Goal: Information Seeking & Learning: Learn about a topic

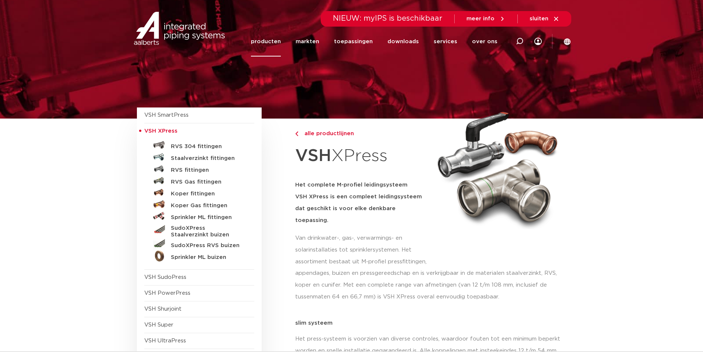
click at [194, 159] on h5 "Staalverzinkt fittingen" at bounding box center [207, 158] width 73 height 7
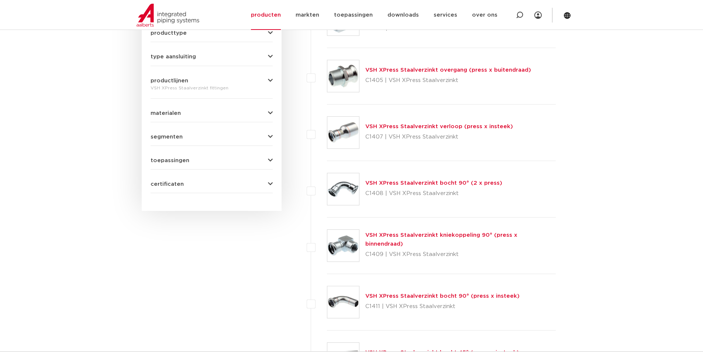
scroll to position [276, 0]
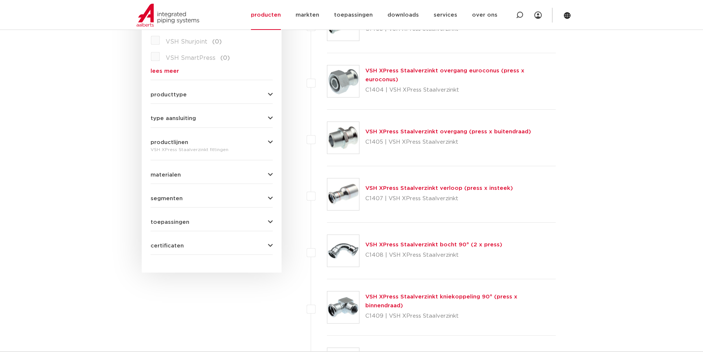
click at [408, 132] on link "VSH XPress Staalverzinkt overgang (press x buitendraad)" at bounding box center [448, 132] width 166 height 6
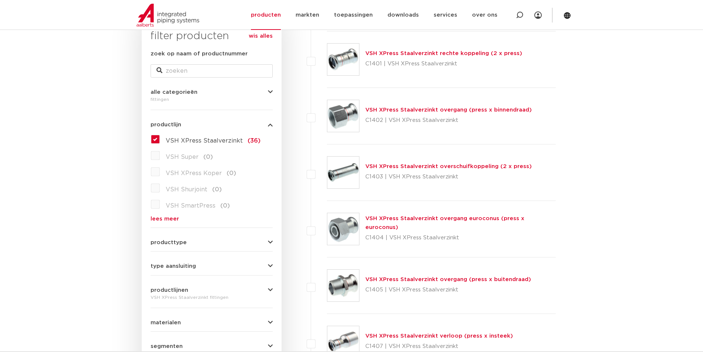
scroll to position [202, 0]
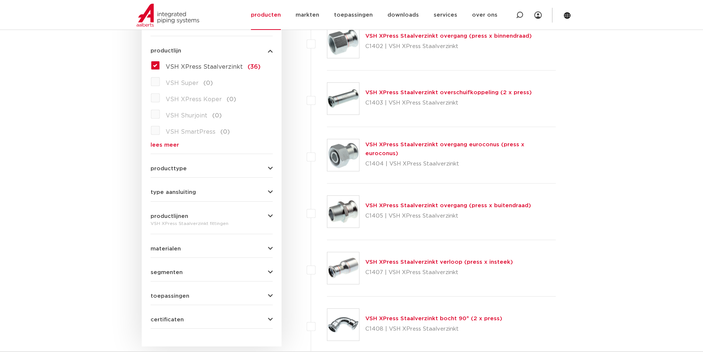
click at [422, 205] on link "VSH XPress Staalverzinkt overgang (press x buitendraad)" at bounding box center [448, 206] width 166 height 6
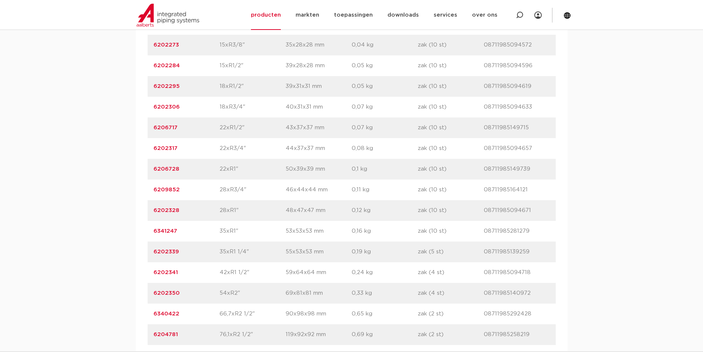
scroll to position [505, 0]
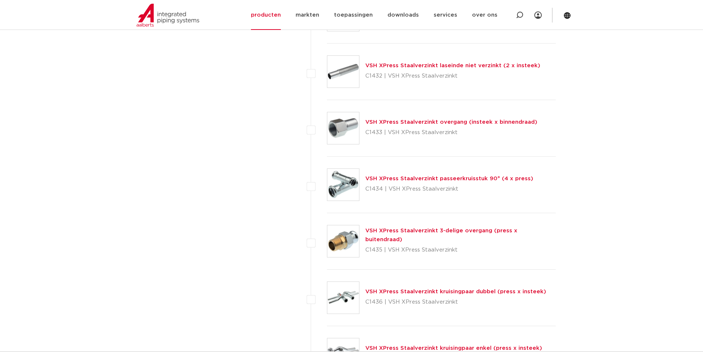
scroll to position [1470, 0]
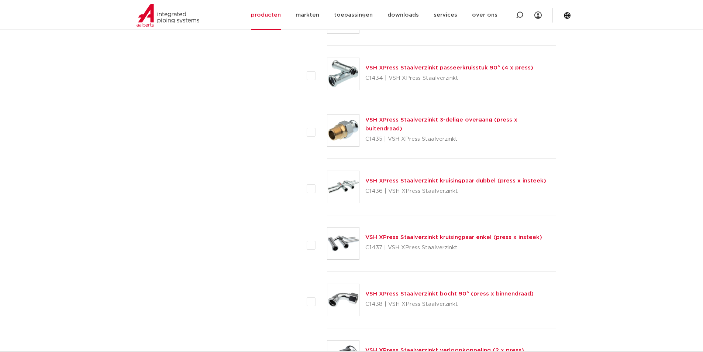
click at [399, 126] on link "VSH XPress Staalverzinkt 3-delige overgang (press x buitendraad)" at bounding box center [441, 124] width 152 height 14
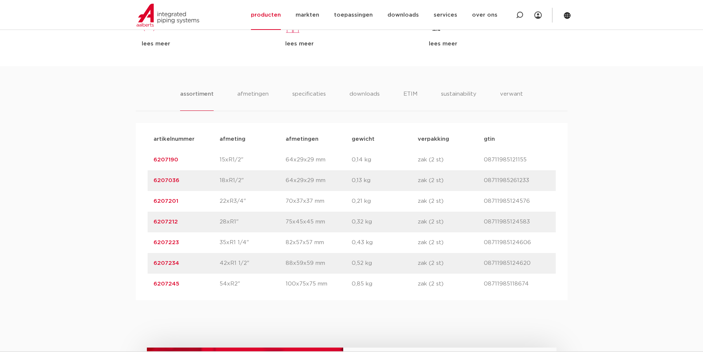
scroll to position [431, 0]
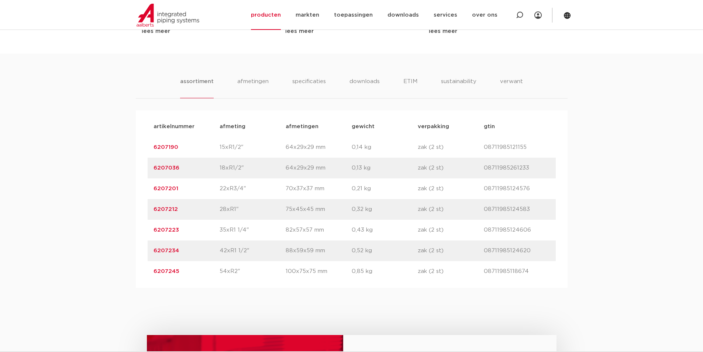
drag, startPoint x: 520, startPoint y: 250, endPoint x: 485, endPoint y: 255, distance: 36.2
click at [485, 255] on div "artikelnummer 6207234 afmeting 42xR1 1/2" afmetingen 88x59x59 mm gewicht 0,52 k…" at bounding box center [352, 250] width 408 height 21
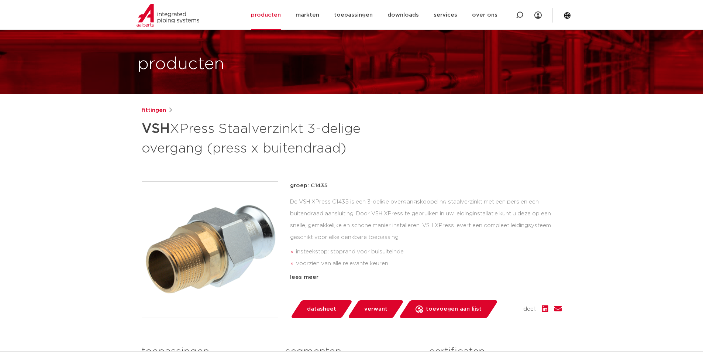
scroll to position [0, 0]
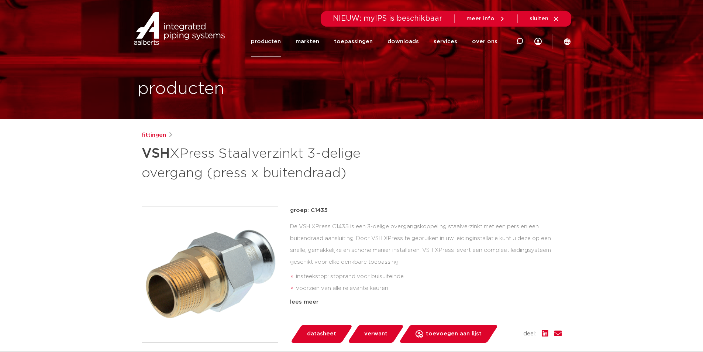
click at [272, 42] on link "producten" at bounding box center [266, 42] width 30 height 30
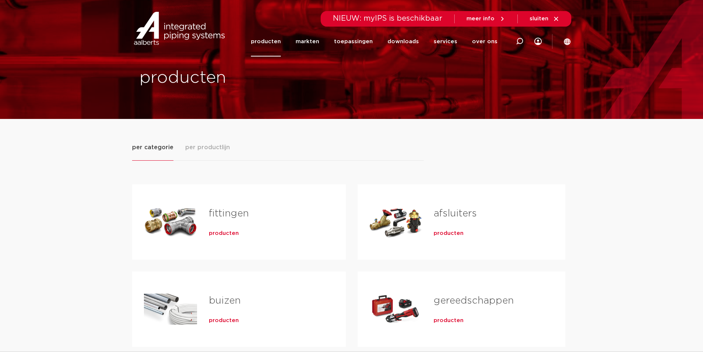
click at [228, 213] on link "fittingen" at bounding box center [229, 214] width 40 height 10
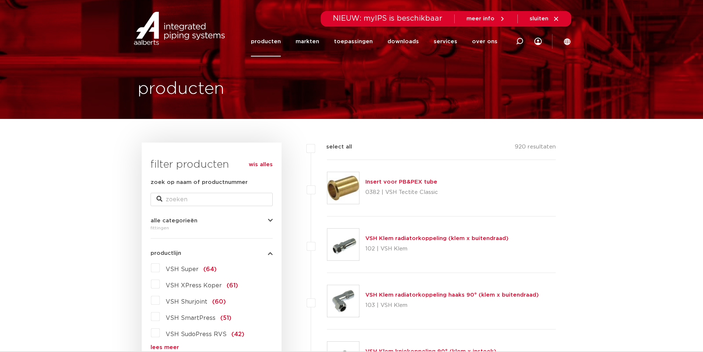
scroll to position [37, 0]
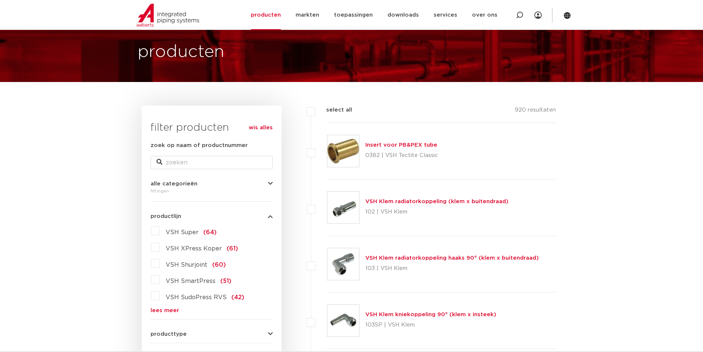
click at [162, 308] on link "lees meer" at bounding box center [212, 310] width 122 height 6
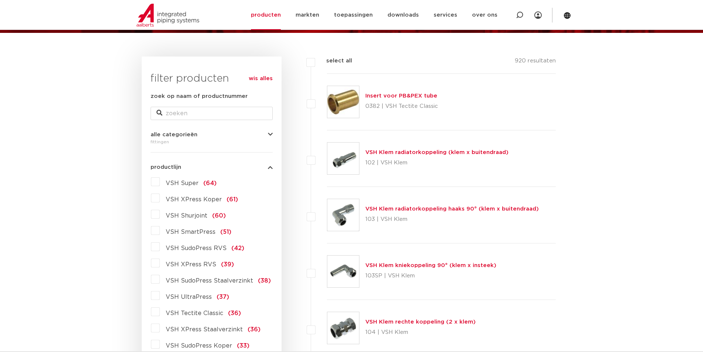
scroll to position [99, 0]
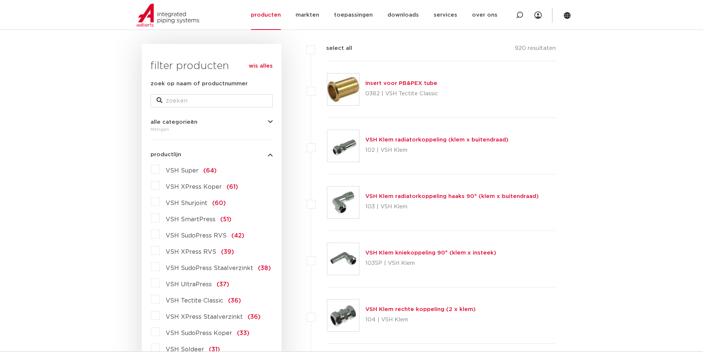
click at [160, 265] on label "VSH SudoPress Staalverzinkt (38)" at bounding box center [215, 267] width 111 height 12
click at [0, 0] on input "VSH SudoPress Staalverzinkt (38)" at bounding box center [0, 0] width 0 height 0
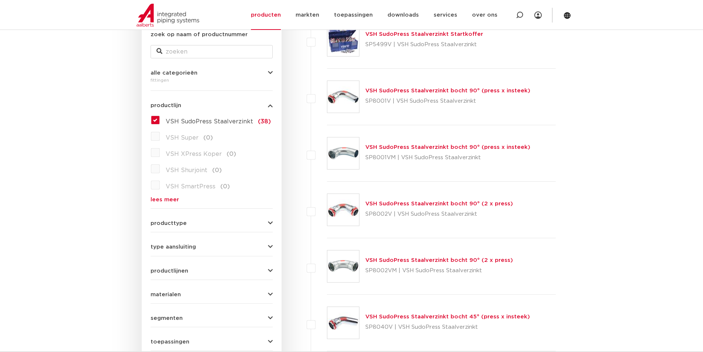
scroll to position [185, 0]
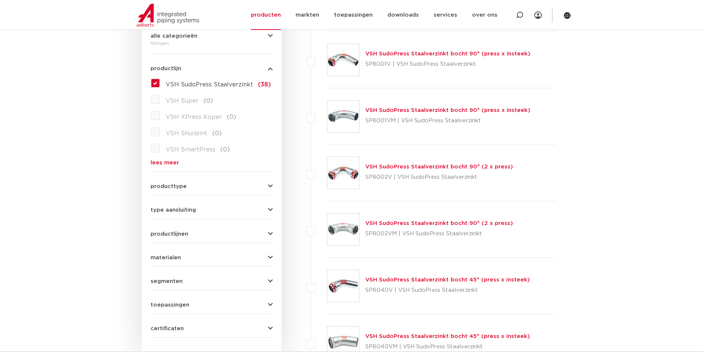
click at [160, 84] on label "VSH SudoPress Staalverzinkt (38)" at bounding box center [215, 83] width 111 height 12
click at [0, 0] on input "VSH SudoPress Staalverzinkt (38)" at bounding box center [0, 0] width 0 height 0
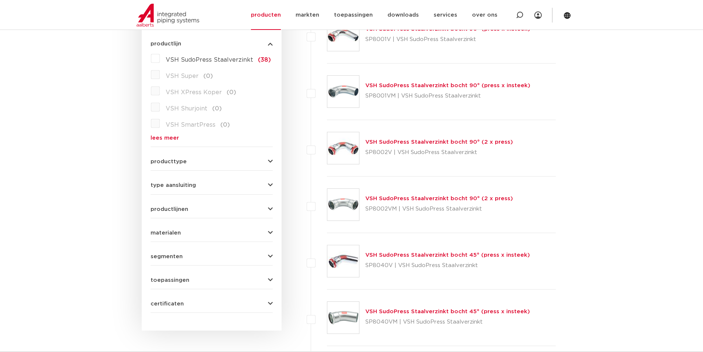
scroll to position [221, 0]
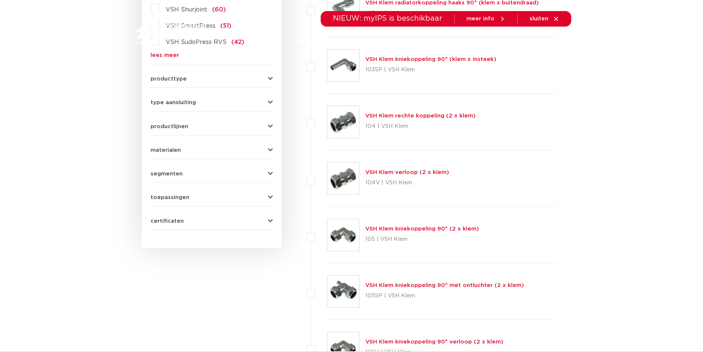
scroll to position [243, 0]
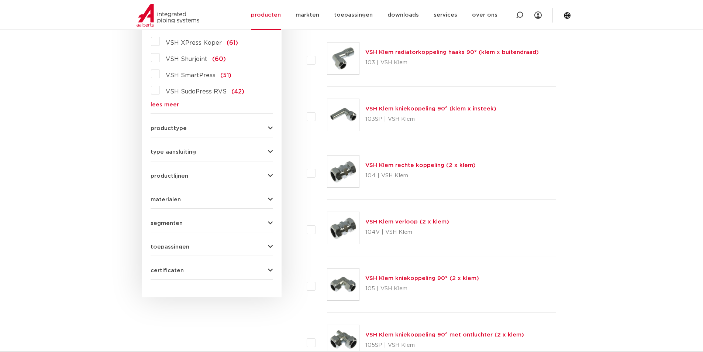
click at [169, 102] on link "lees meer" at bounding box center [212, 105] width 122 height 6
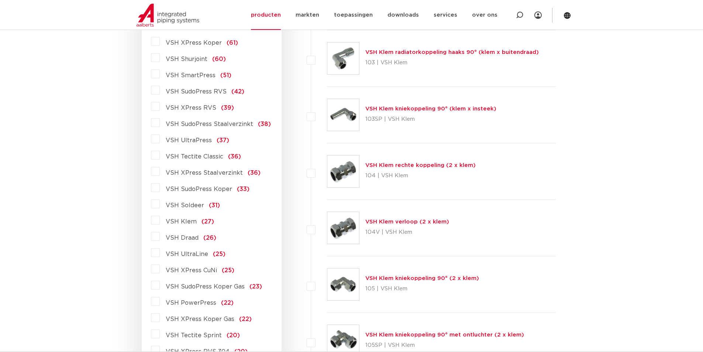
click at [160, 172] on label "VSH XPress Staalverzinkt (36)" at bounding box center [210, 171] width 101 height 12
click at [0, 0] on input "VSH XPress Staalverzinkt (36)" at bounding box center [0, 0] width 0 height 0
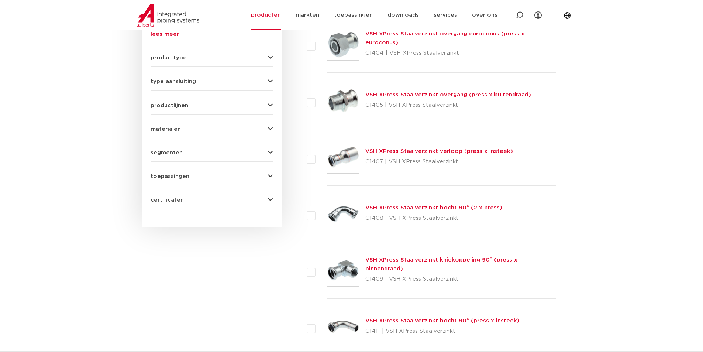
scroll to position [288, 0]
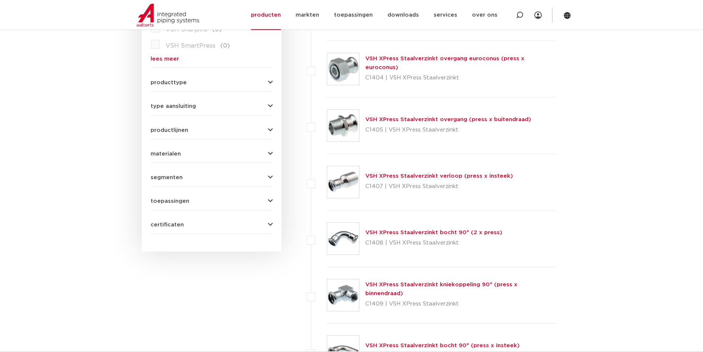
click at [398, 118] on link "VSH XPress Staalverzinkt overgang (press x buitendraad)" at bounding box center [448, 120] width 166 height 6
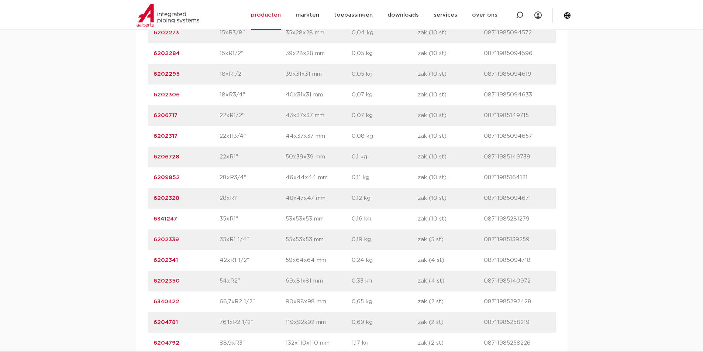
scroll to position [578, 0]
